Goal: Check status: Check status

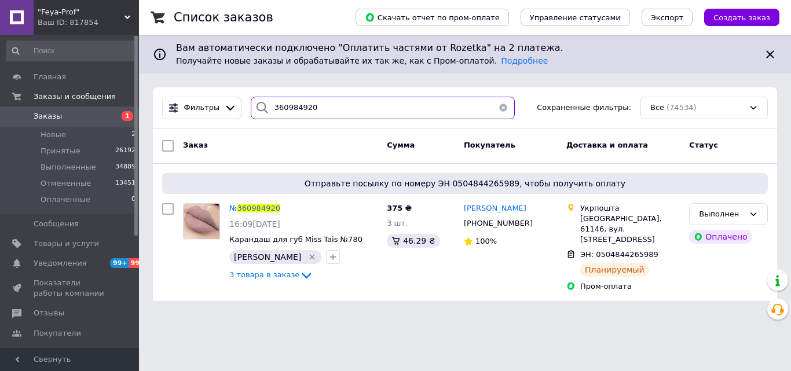
drag, startPoint x: 313, startPoint y: 106, endPoint x: 277, endPoint y: 107, distance: 36.5
click at [277, 107] on input "360984920" at bounding box center [383, 108] width 264 height 23
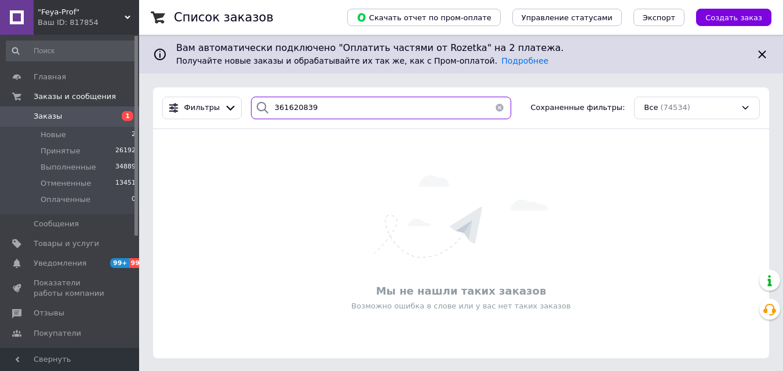
drag, startPoint x: 320, startPoint y: 105, endPoint x: 246, endPoint y: 109, distance: 74.3
click at [251, 109] on div "361620839" at bounding box center [381, 108] width 260 height 23
type input "361620839"
click at [124, 17] on span ""Feya-Prof"" at bounding box center [81, 12] width 87 height 10
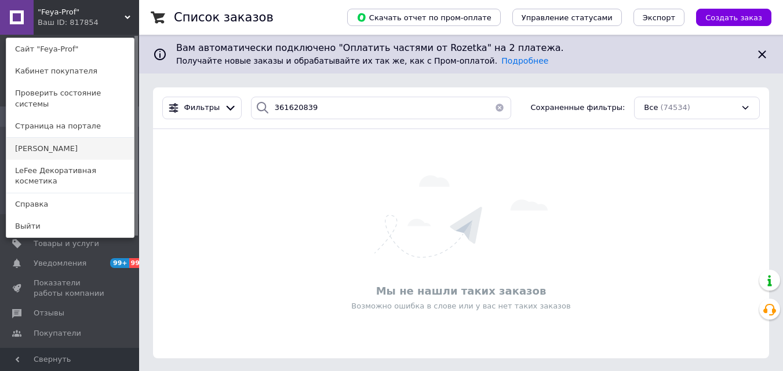
click at [34, 138] on link "[PERSON_NAME]" at bounding box center [69, 149] width 127 height 22
